Goal: Find specific page/section: Find specific page/section

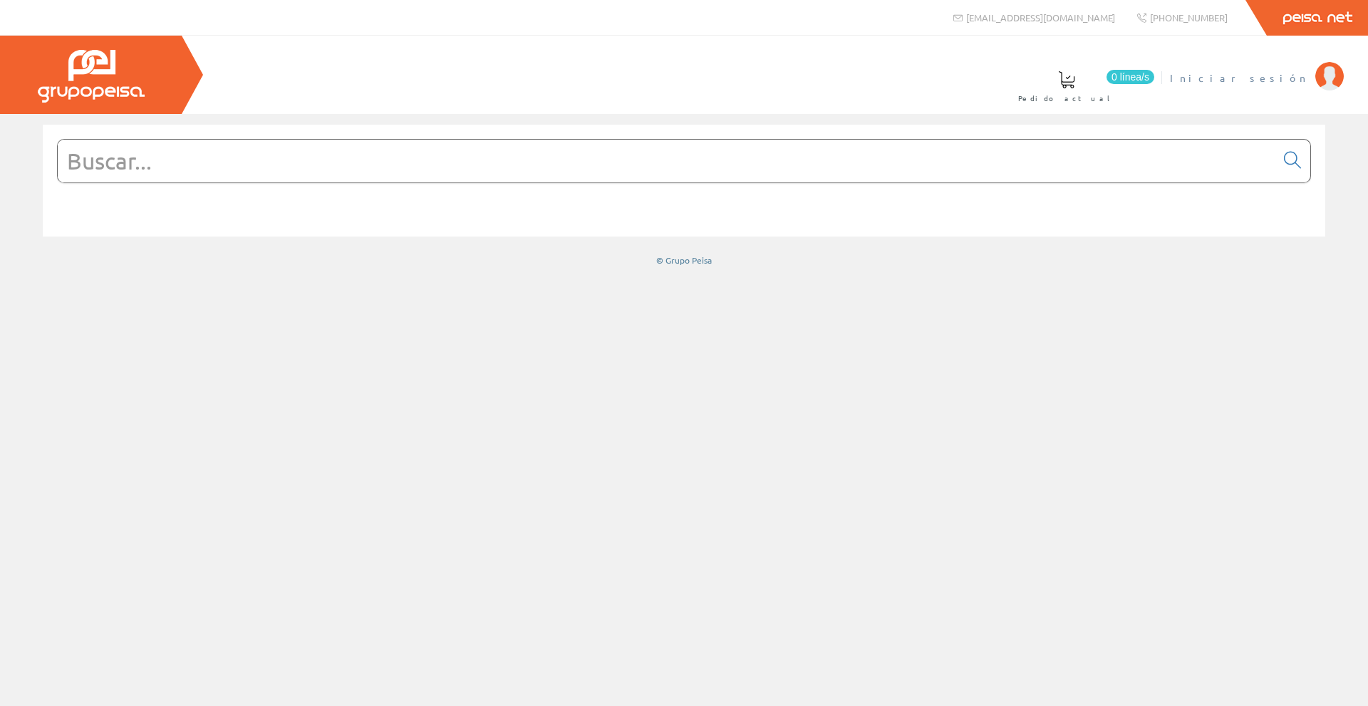
click at [1292, 75] on span "Iniciar sesión" at bounding box center [1239, 78] width 138 height 14
click at [1242, 109] on li "[PERSON_NAME] CONSULTORES SLL Mi cuenta Mis datos Mis ofertas Mis pedidos Mis a…" at bounding box center [1177, 86] width 340 height 55
click at [1241, 77] on font "[PERSON_NAME] CONSULTORES SLL" at bounding box center [1160, 77] width 298 height 13
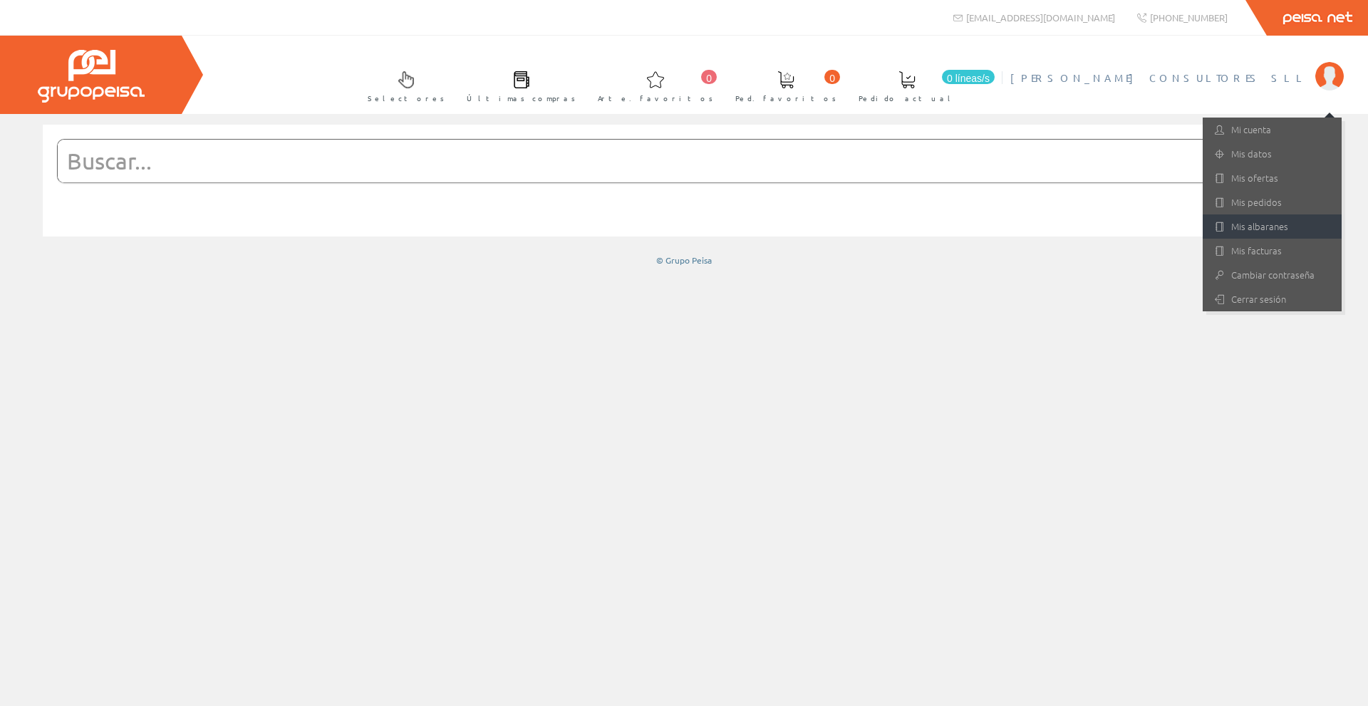
click at [1264, 229] on font "Mis albaranes" at bounding box center [1259, 226] width 57 height 14
